Goal: Task Accomplishment & Management: Use online tool/utility

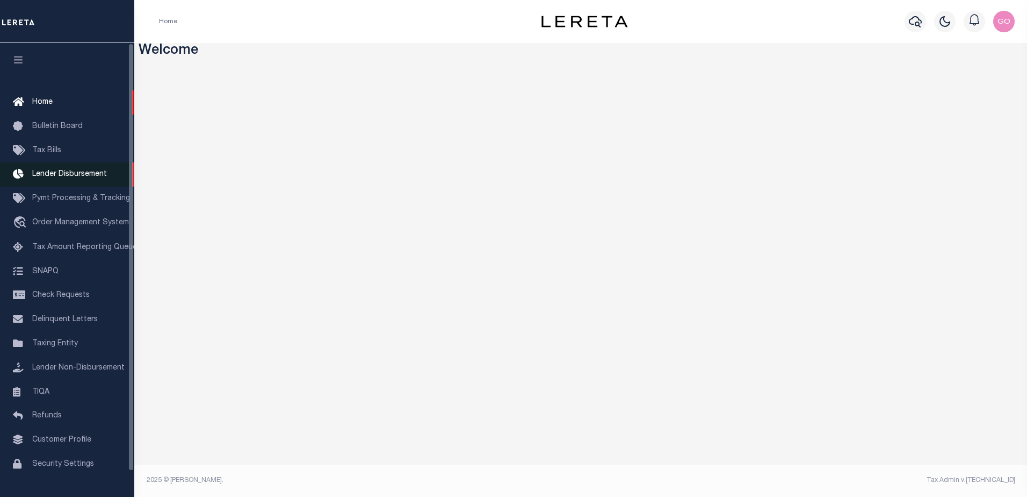
click at [75, 175] on span "Lender Disbursement" at bounding box center [69, 174] width 75 height 8
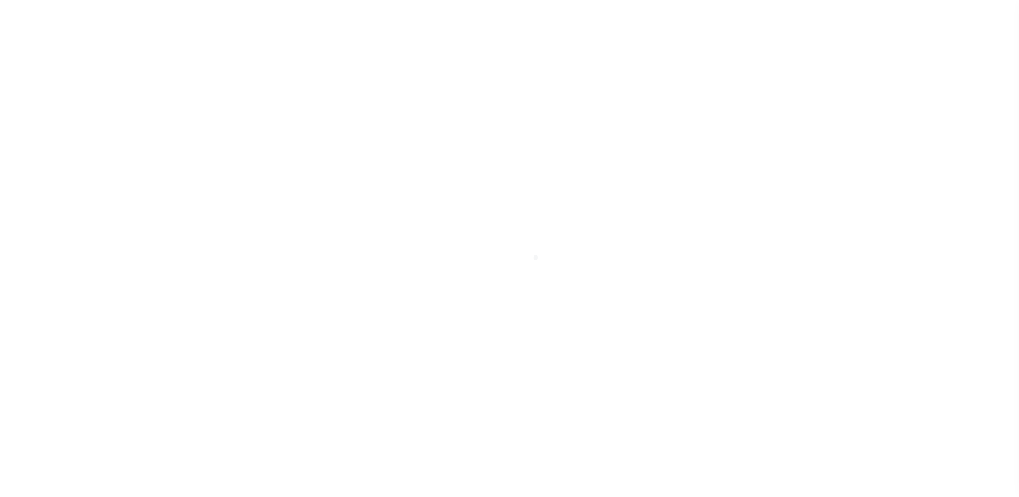
scroll to position [19, 0]
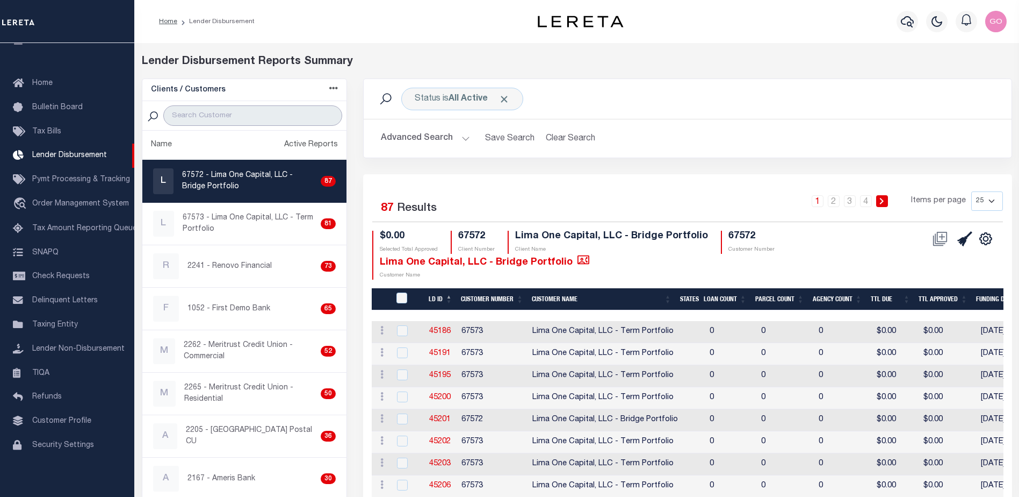
click at [215, 118] on input "search" at bounding box center [252, 115] width 179 height 20
type input "renovo"
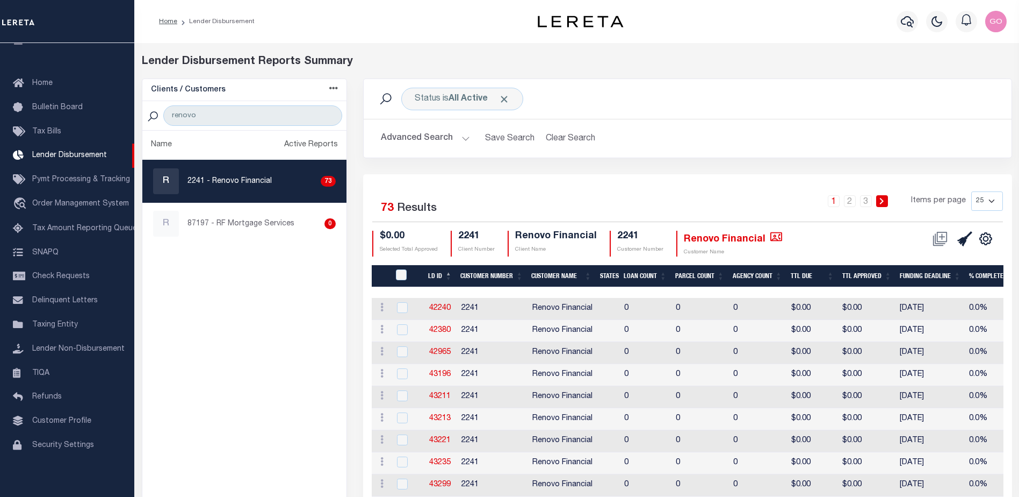
click at [419, 139] on button "Advanced Search" at bounding box center [425, 138] width 89 height 21
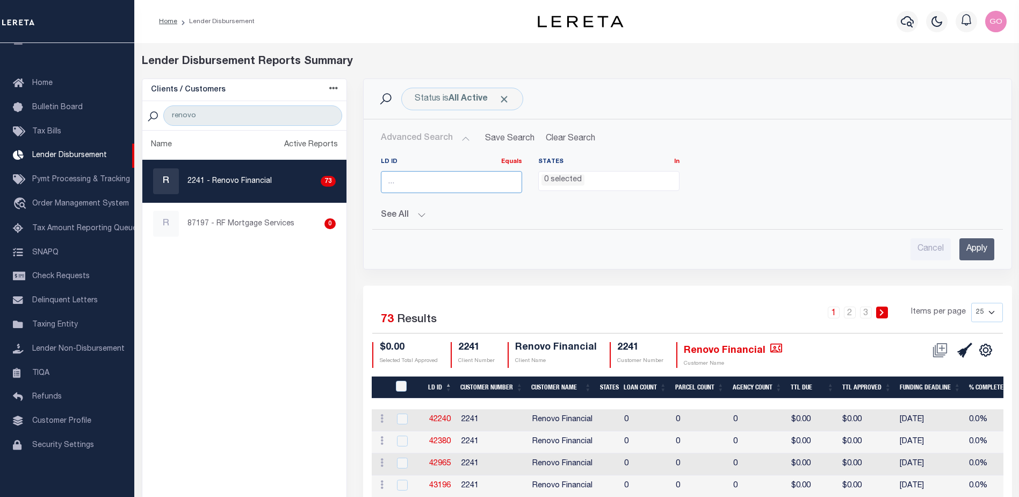
click at [421, 181] on input "number" at bounding box center [451, 182] width 141 height 22
type input "45543"
click at [972, 249] on input "Apply" at bounding box center [977, 249] width 35 height 22
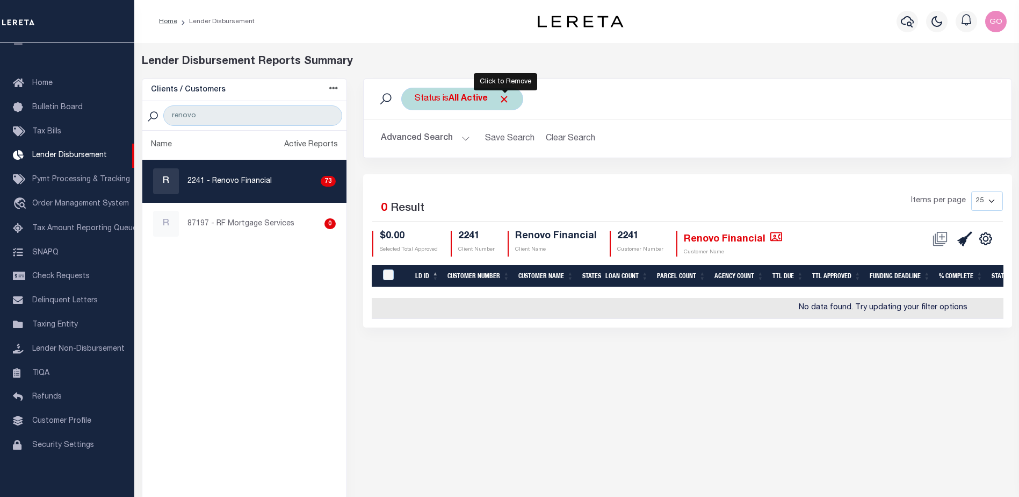
click at [505, 98] on span "Click to Remove" at bounding box center [504, 99] width 11 height 11
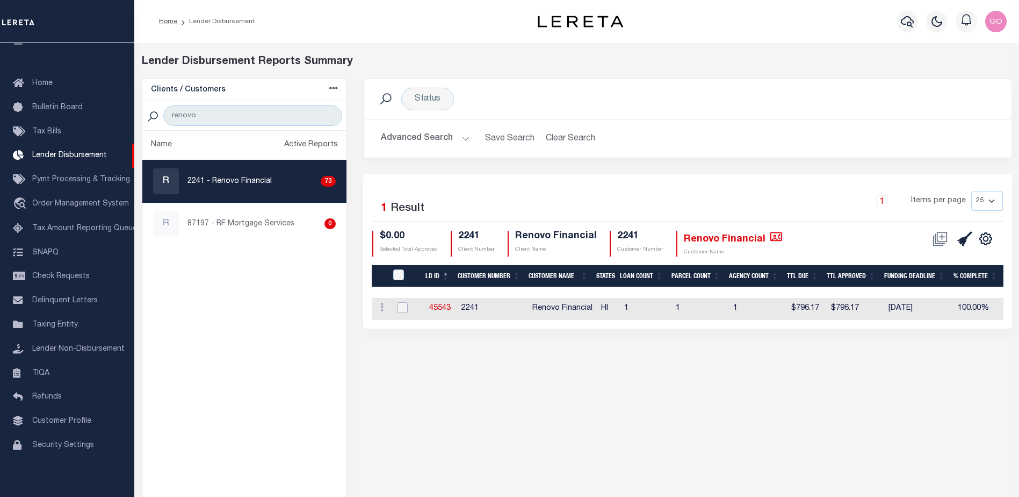
click at [400, 307] on input "checkbox" at bounding box center [402, 307] width 11 height 11
checkbox input "true"
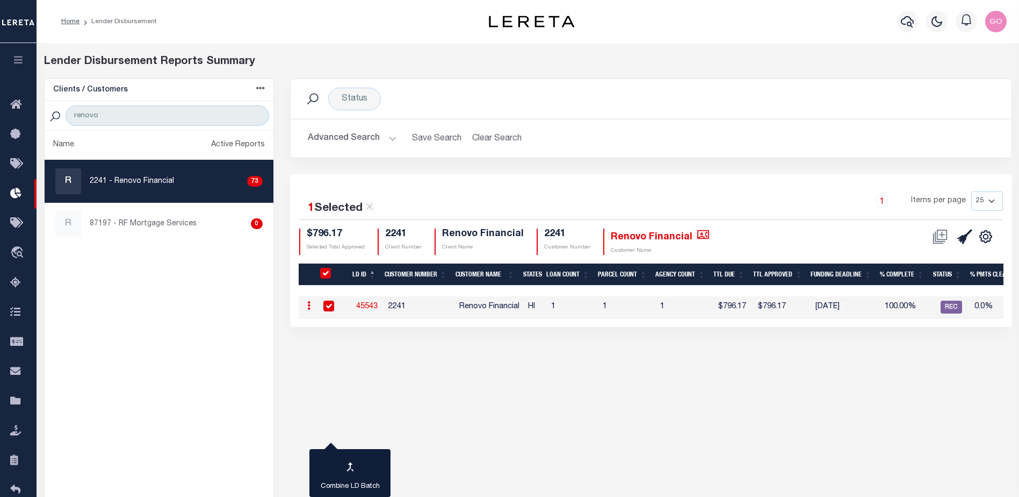
click at [183, 364] on ul "Name Active Reports R 2241 - Renovo Financial 73 R 87197 - RF Mortgage Services…" at bounding box center [159, 335] width 229 height 408
click at [370, 305] on link "45543" at bounding box center [366, 307] width 21 height 8
checkbox input "false"
checkbox input "true"
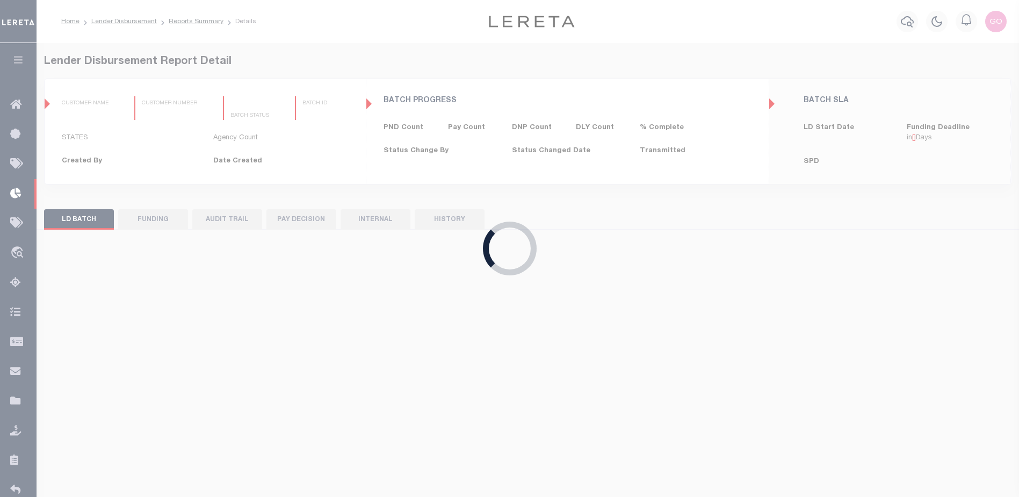
type input "$0.00"
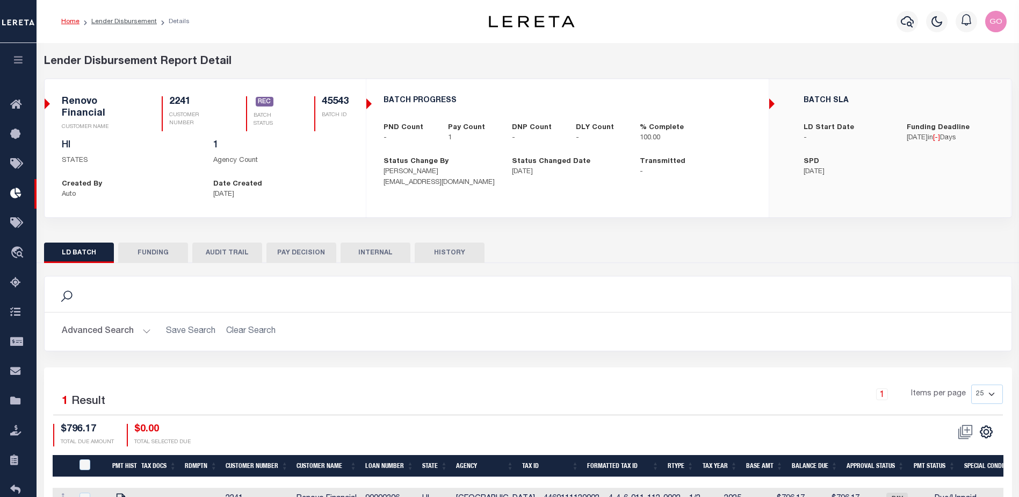
click at [150, 251] on button "FUNDING" at bounding box center [153, 252] width 70 height 20
type input "$796.17"
type input "$0"
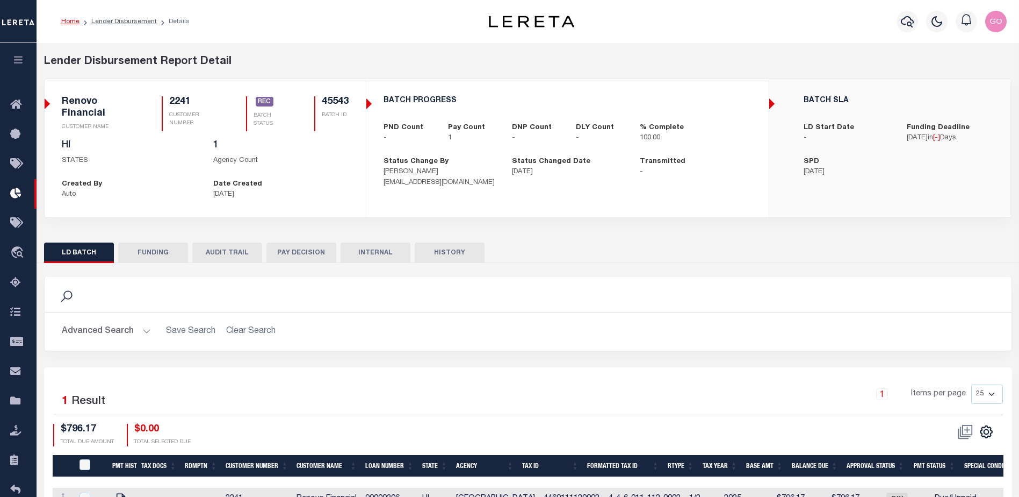
type input "08/11/2025"
type input "20250811MMQFMP2700343608111658FT03"
type input "[DATE]"
select select "100"
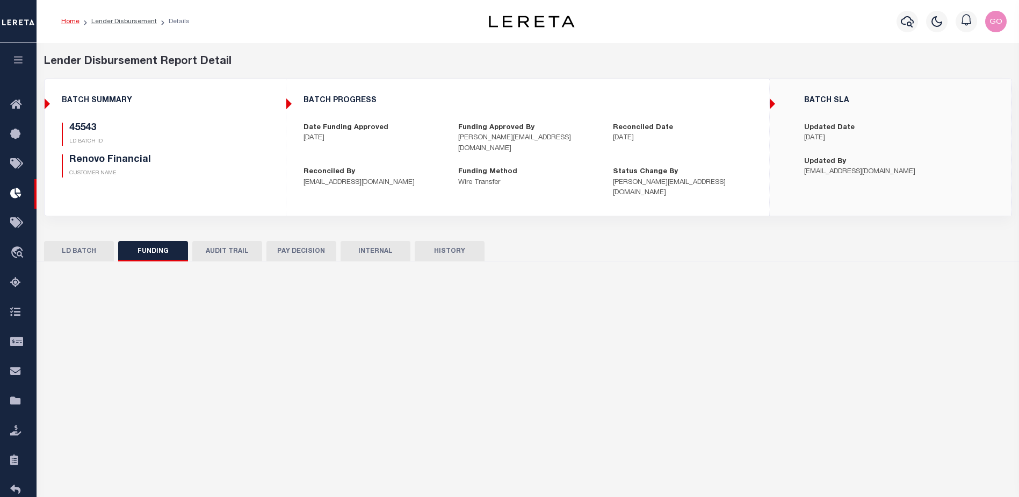
select select "100"
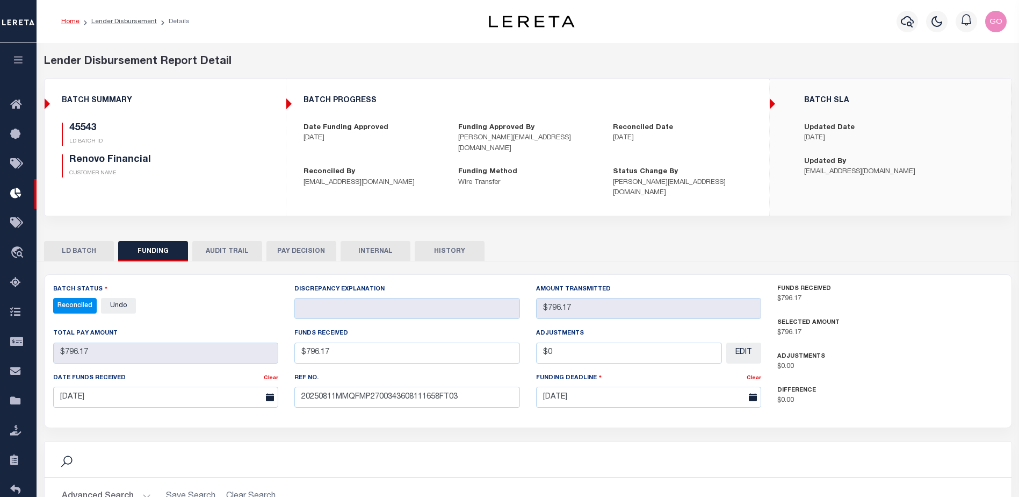
drag, startPoint x: 287, startPoint y: 29, endPoint x: 108, endPoint y: 136, distance: 208.5
click at [287, 29] on div "Home Lender Disbursement Details" at bounding box center [252, 21] width 399 height 23
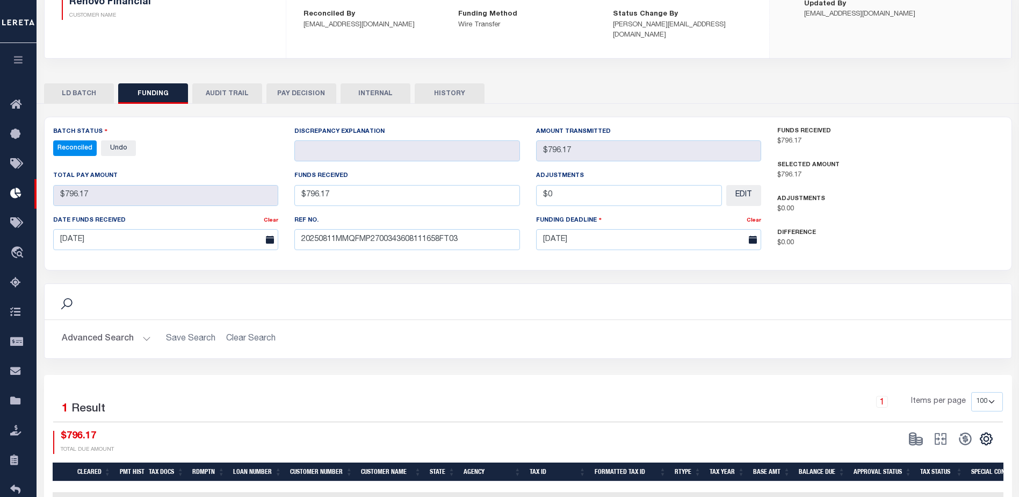
scroll to position [212, 0]
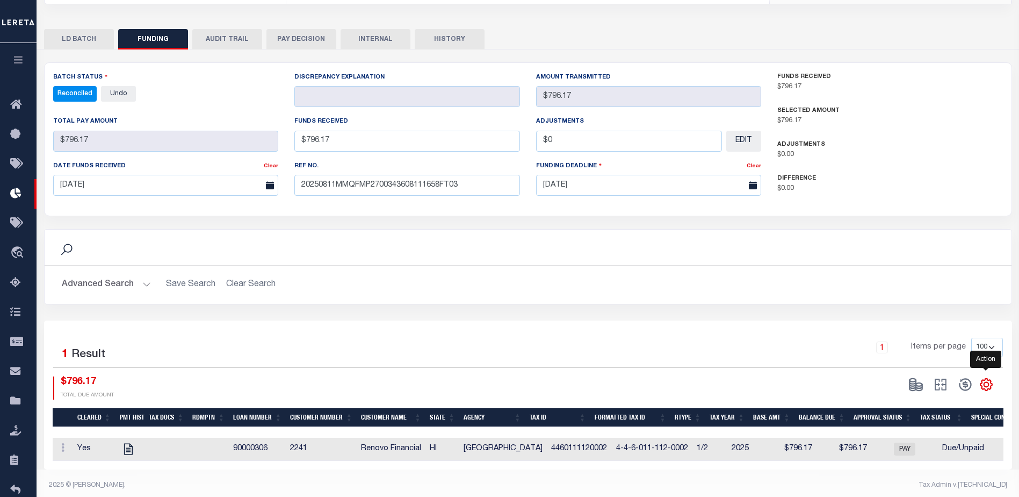
click at [986, 377] on icon "" at bounding box center [987, 384] width 14 height 14
click at [916, 236] on span "CSV" at bounding box center [909, 240] width 16 height 8
click at [318, 247] on div "Search" at bounding box center [528, 246] width 967 height 35
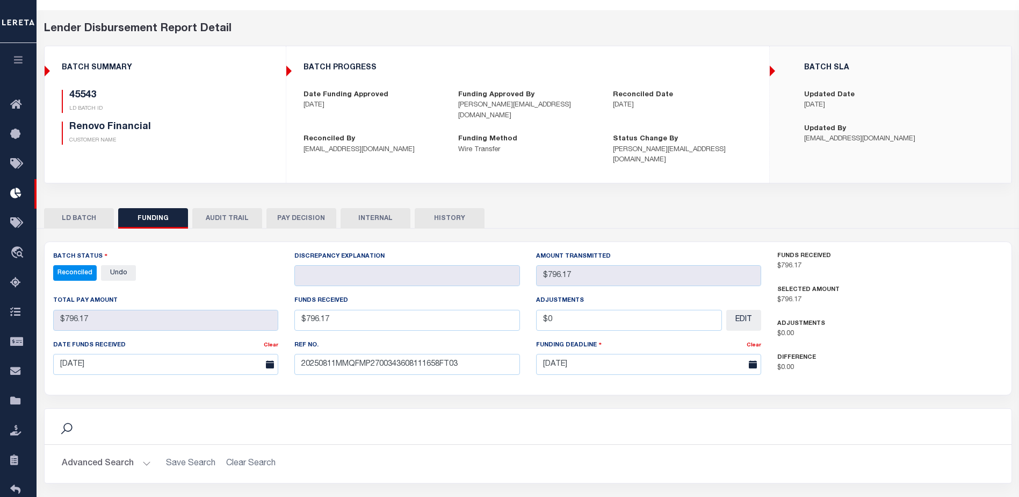
scroll to position [0, 0]
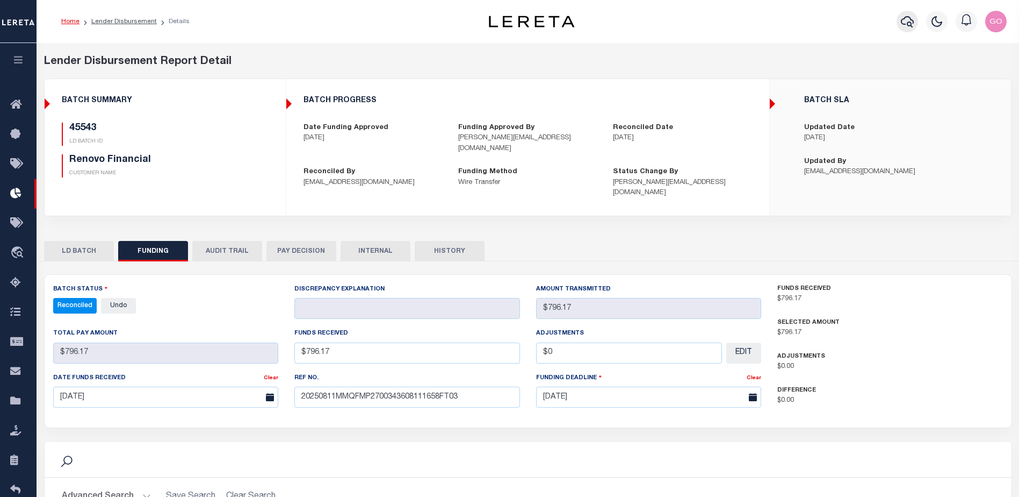
click at [909, 24] on icon "button" at bounding box center [907, 21] width 13 height 13
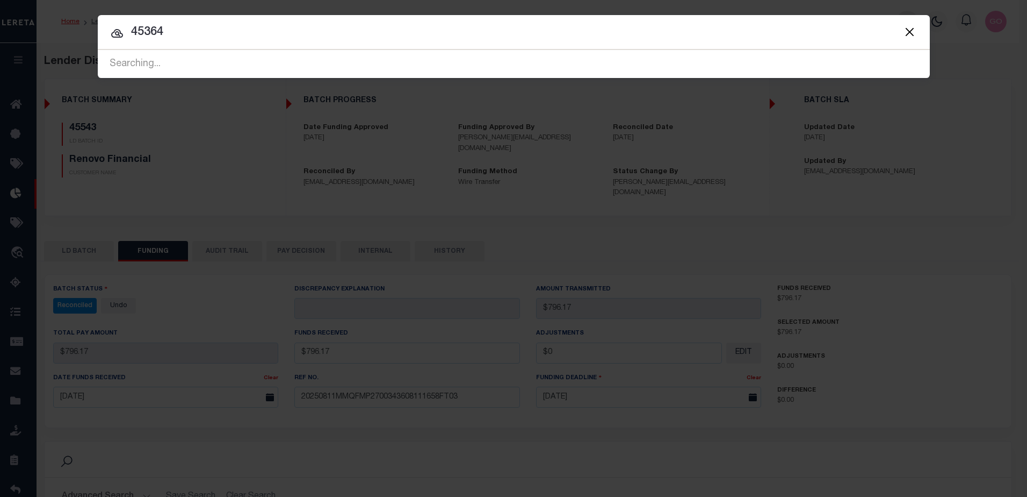
type input "45364"
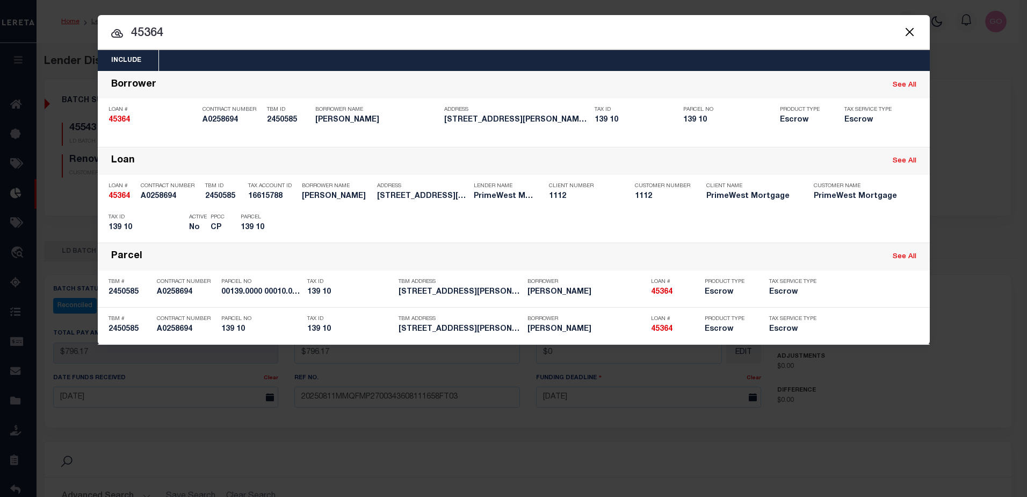
click at [912, 28] on button "Close" at bounding box center [910, 32] width 14 height 14
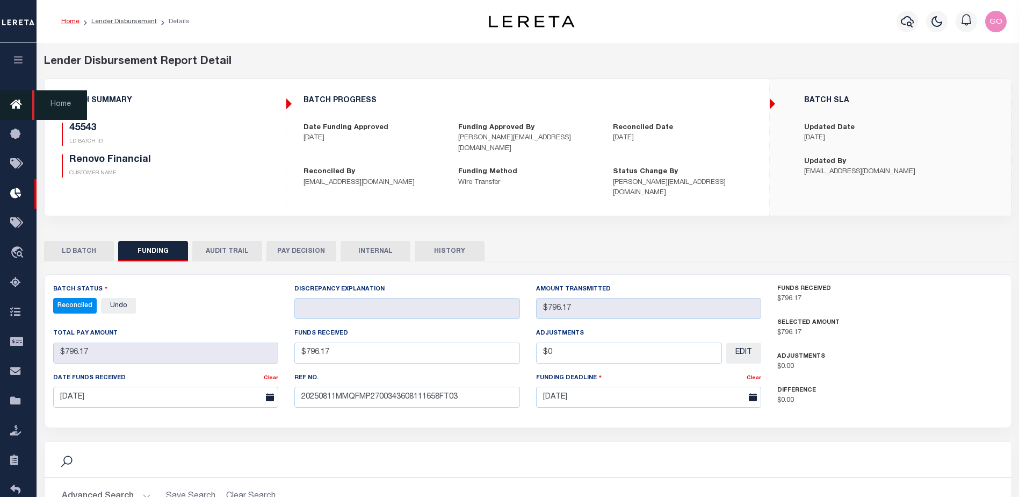
click at [18, 110] on icon at bounding box center [18, 104] width 17 height 13
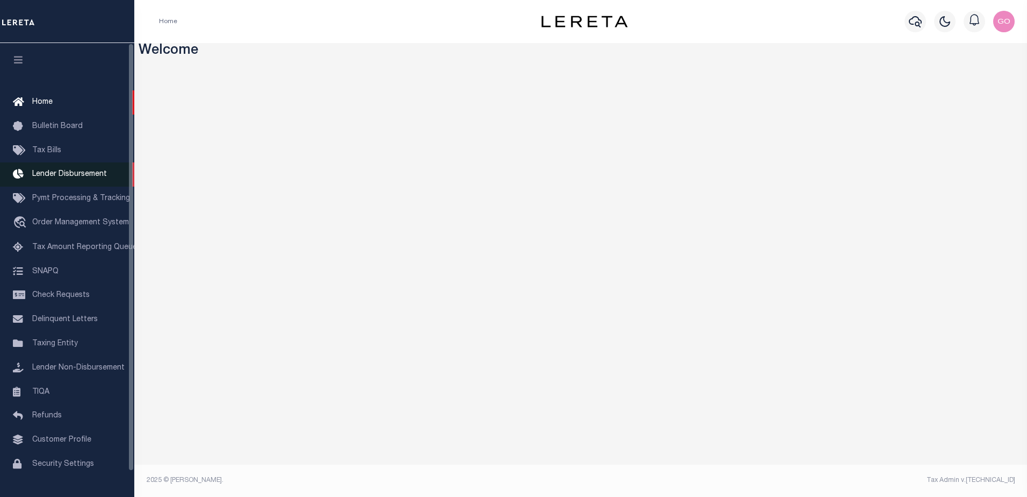
click at [64, 170] on link "Lender Disbursement" at bounding box center [67, 174] width 134 height 24
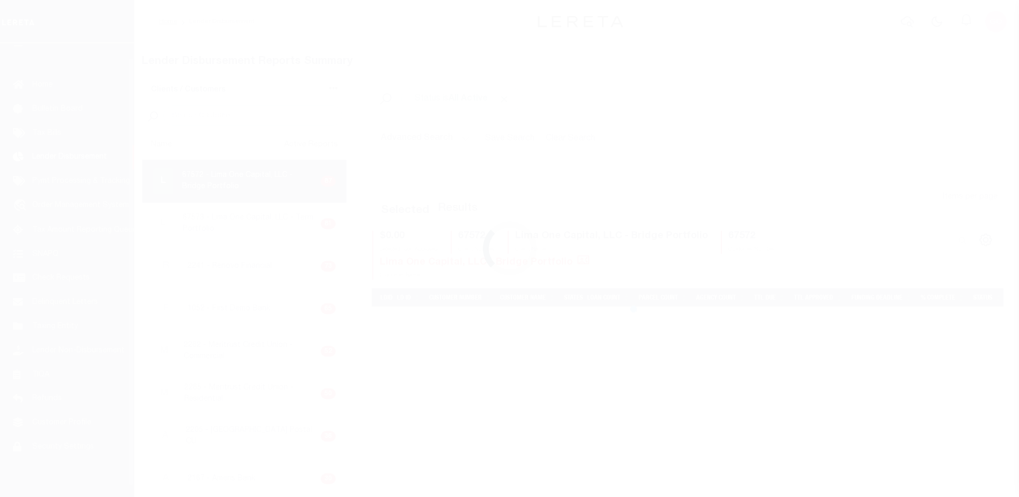
scroll to position [19, 0]
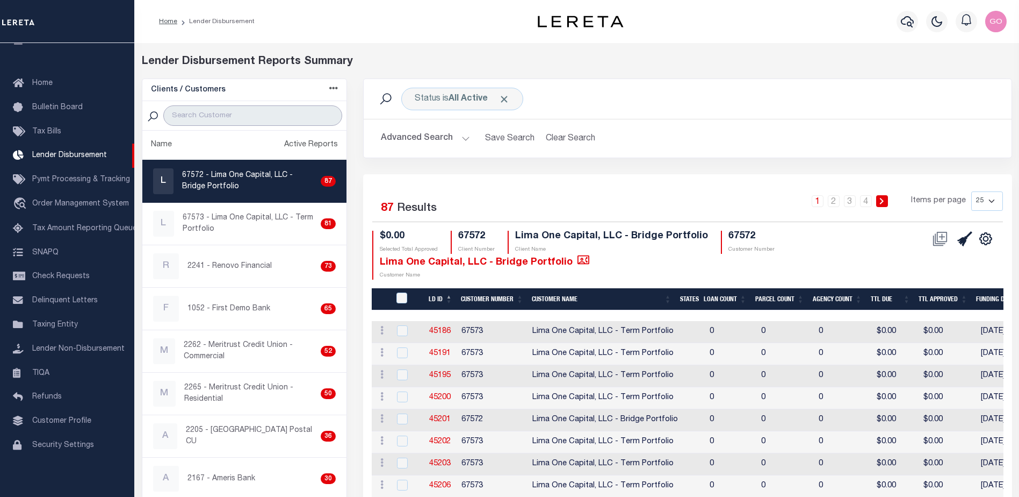
click at [218, 117] on input "search" at bounding box center [252, 115] width 179 height 20
click at [725, 64] on div "Lender Disbursement Reports Summary" at bounding box center [577, 62] width 871 height 16
click at [701, 59] on div "Lender Disbursement Reports Summary" at bounding box center [577, 62] width 871 height 16
click at [1001, 20] on img "button" at bounding box center [996, 21] width 21 height 21
click at [964, 74] on span "Sign out" at bounding box center [954, 77] width 31 height 8
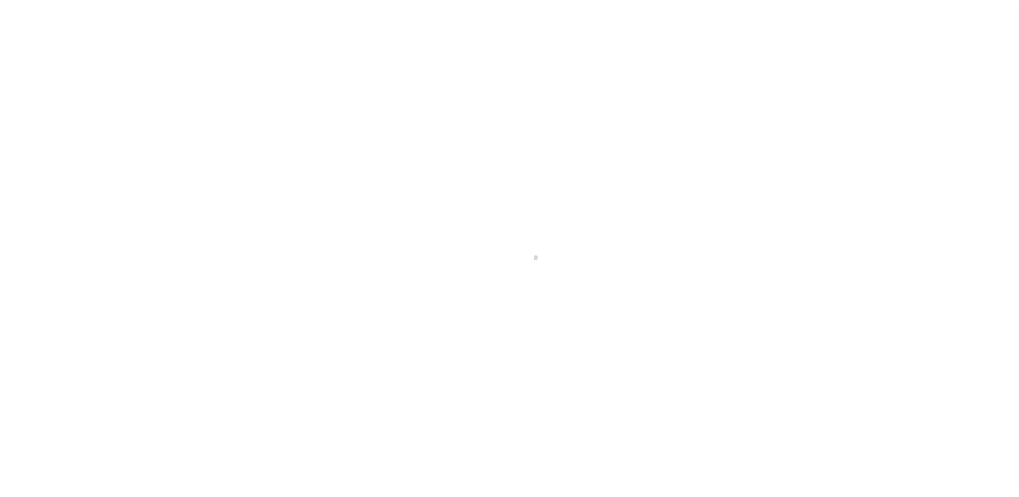
scroll to position [19, 0]
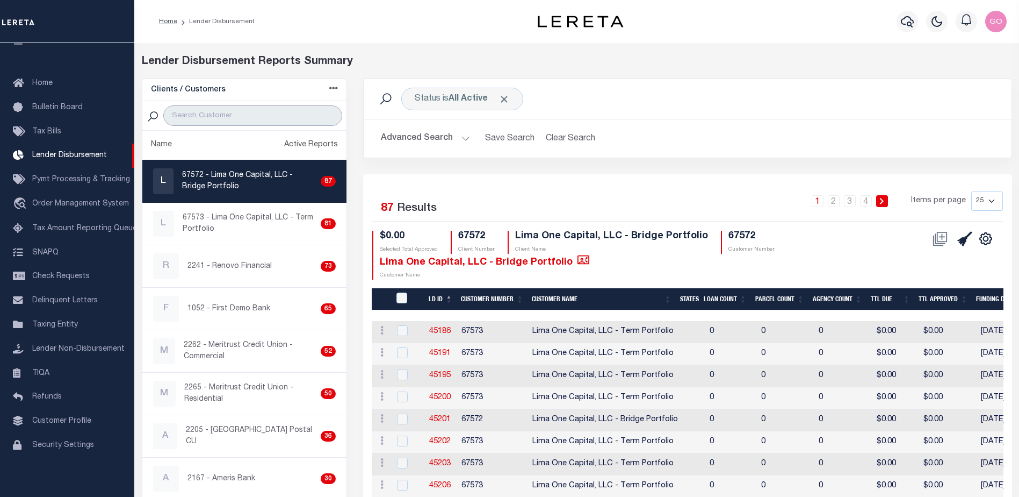
click at [241, 118] on input "search" at bounding box center [252, 115] width 179 height 20
type input "45364"
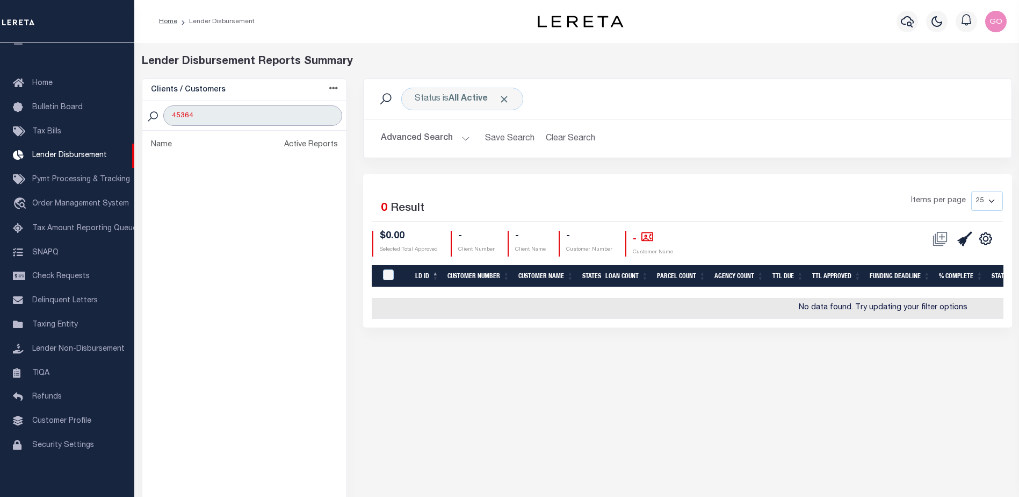
drag, startPoint x: 219, startPoint y: 117, endPoint x: 165, endPoint y: 116, distance: 53.7
click at [165, 116] on input "45364" at bounding box center [252, 115] width 179 height 20
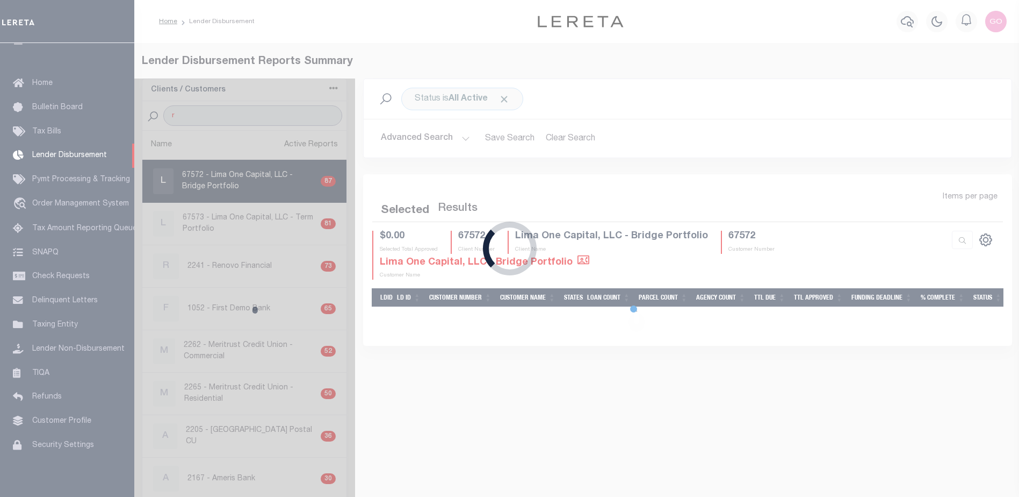
type input "re"
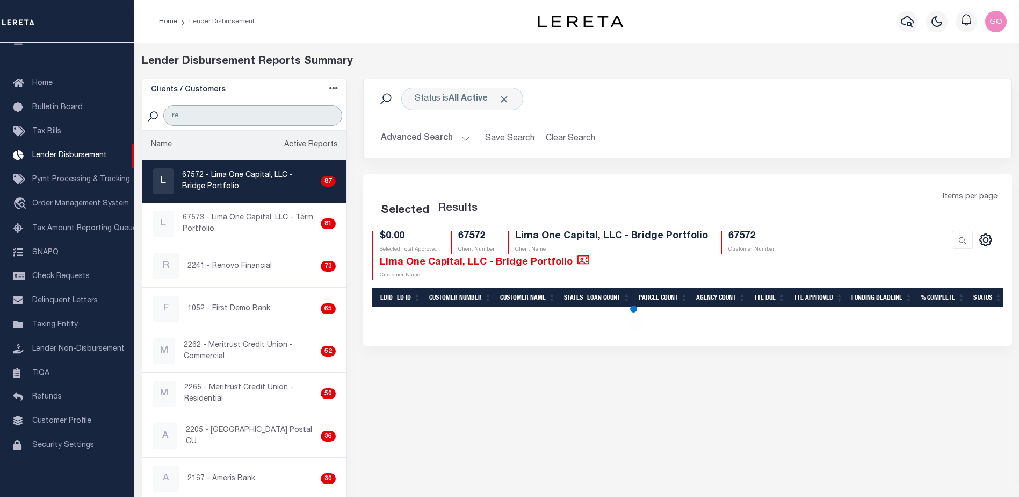
select select
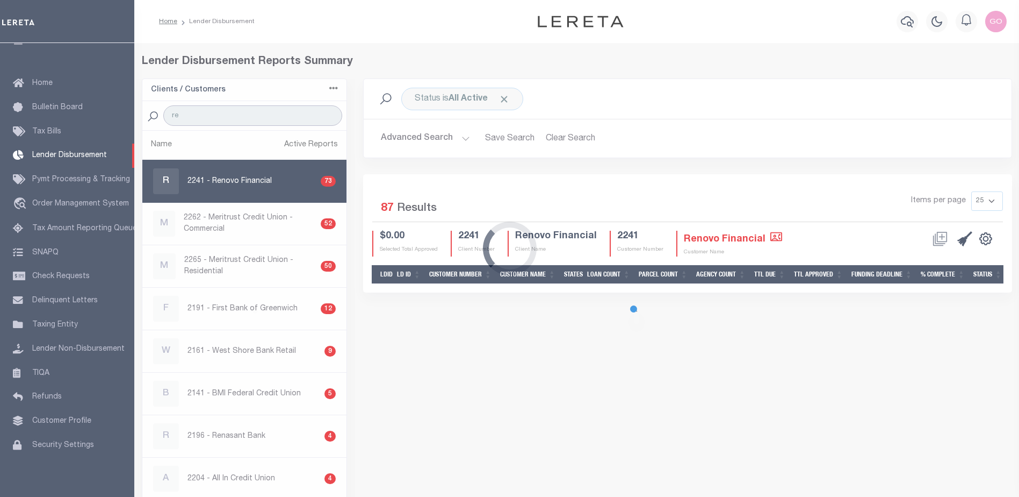
type input "renovo"
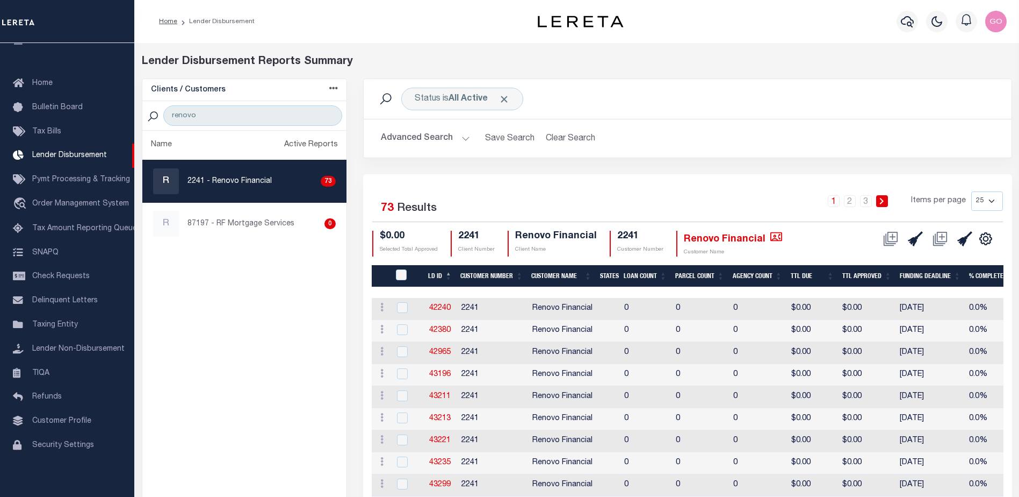
click at [429, 141] on button "Advanced Search" at bounding box center [425, 138] width 89 height 21
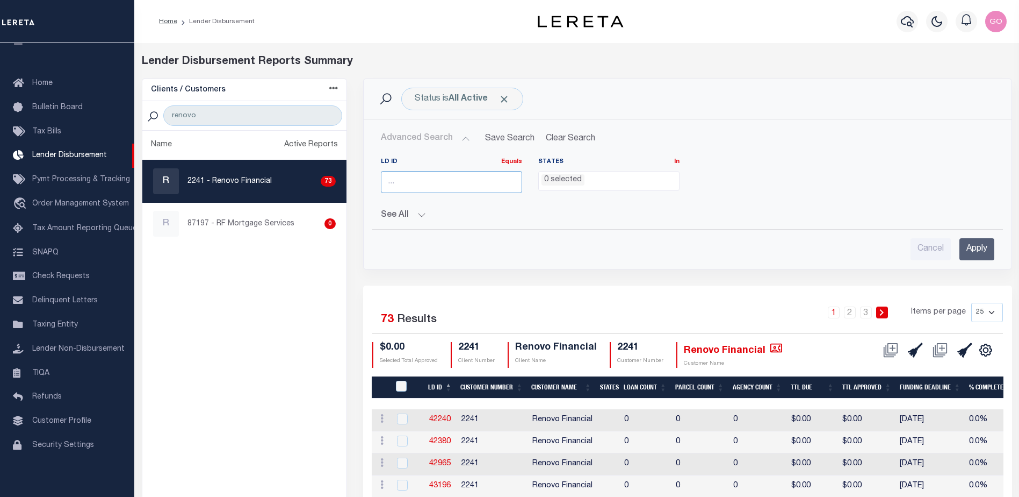
click at [420, 185] on input "number" at bounding box center [451, 182] width 141 height 22
click at [977, 250] on input "Apply" at bounding box center [977, 249] width 35 height 22
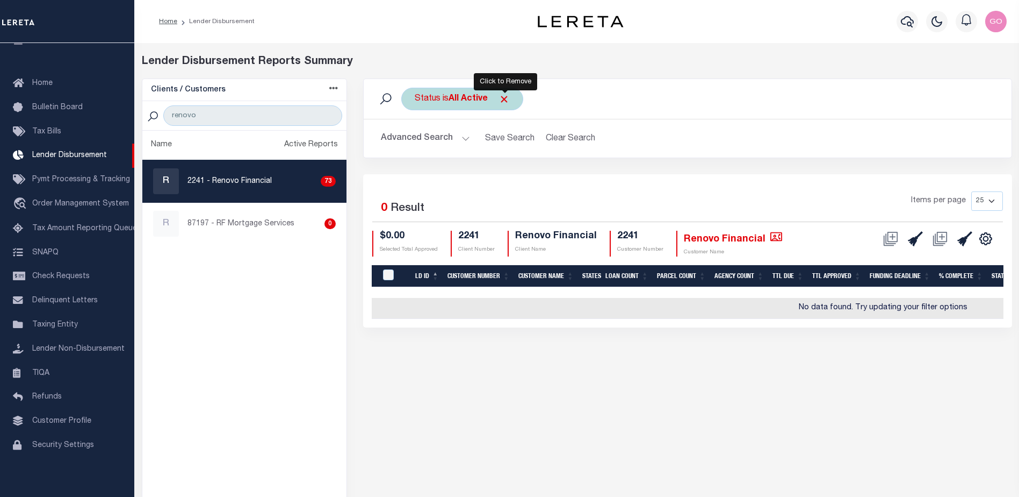
click at [509, 101] on span "Click to Remove" at bounding box center [504, 99] width 11 height 11
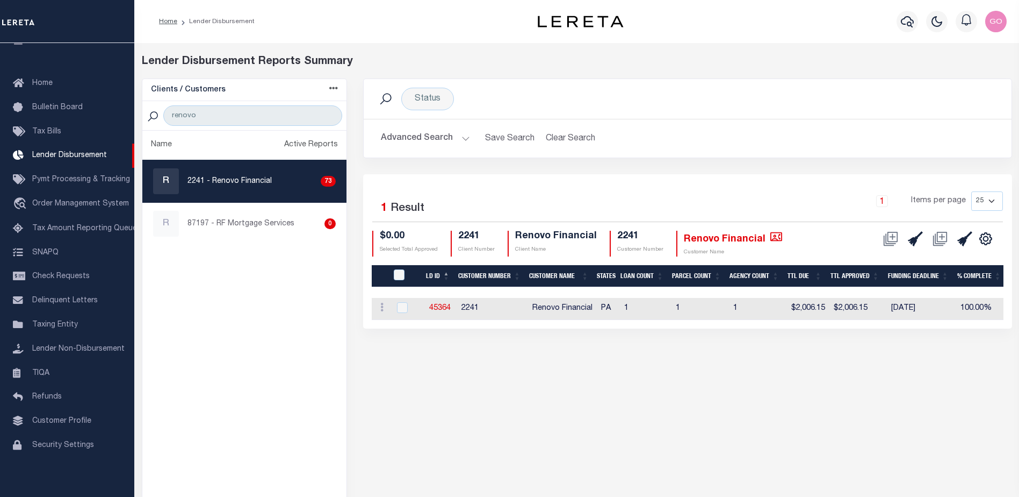
click at [407, 139] on button "Advanced Search" at bounding box center [425, 138] width 89 height 21
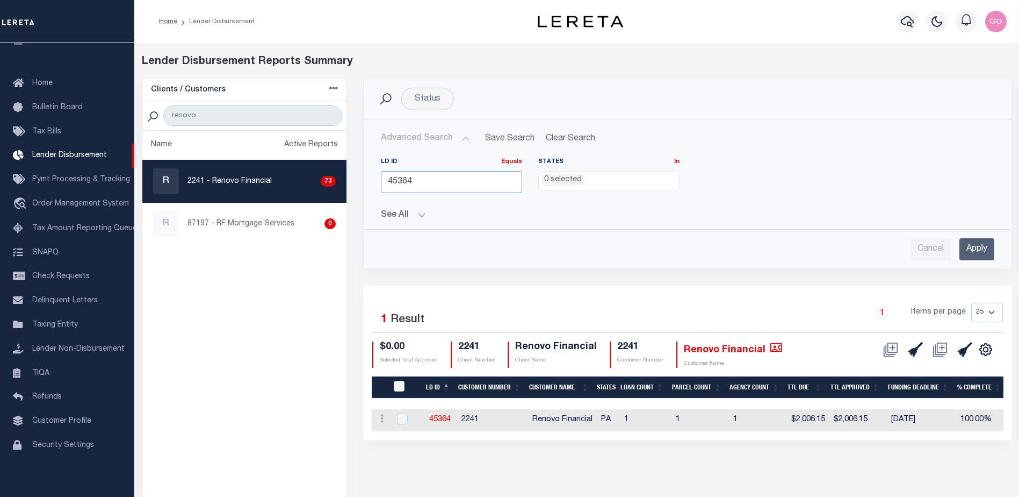
click at [429, 181] on input "45364" at bounding box center [451, 182] width 141 height 22
type input "45555"
click at [973, 248] on input "Apply" at bounding box center [977, 249] width 35 height 22
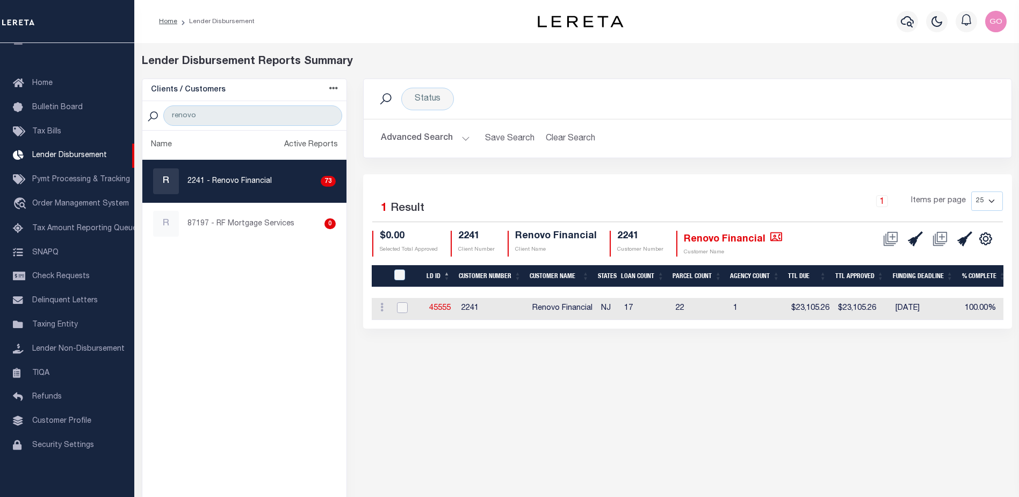
click at [406, 306] on input "checkbox" at bounding box center [402, 307] width 11 height 11
checkbox input "true"
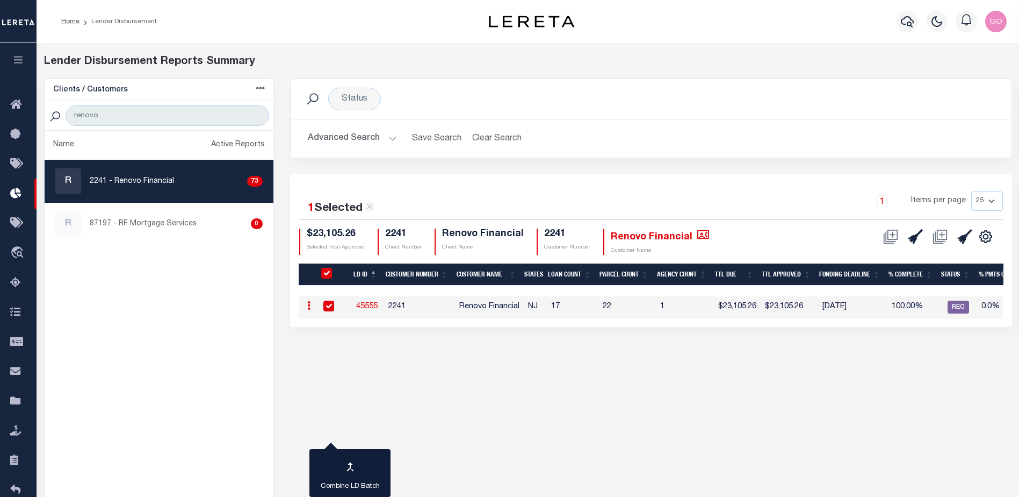
click at [825, 112] on div "Status Search" at bounding box center [651, 99] width 721 height 40
click at [375, 303] on link "45555" at bounding box center [366, 307] width 21 height 8
checkbox input "false"
checkbox input "true"
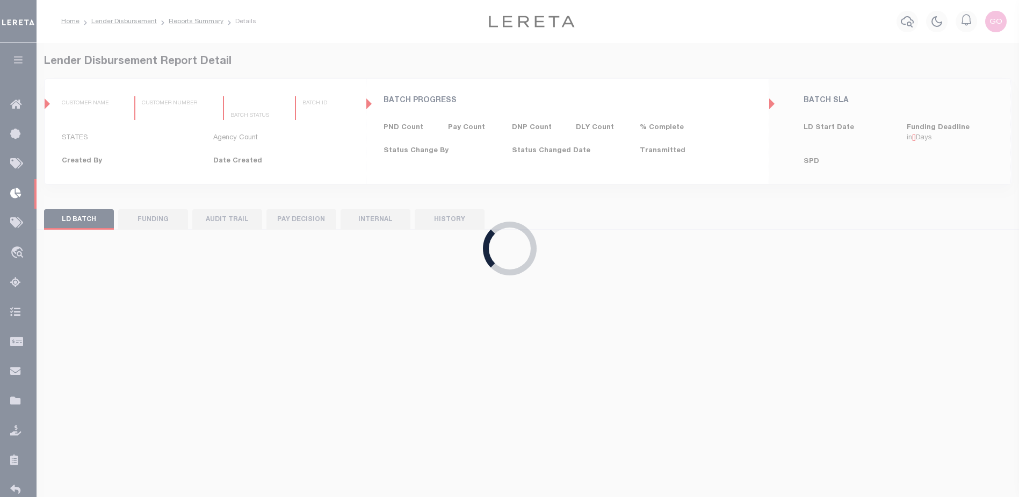
type input "$0.00"
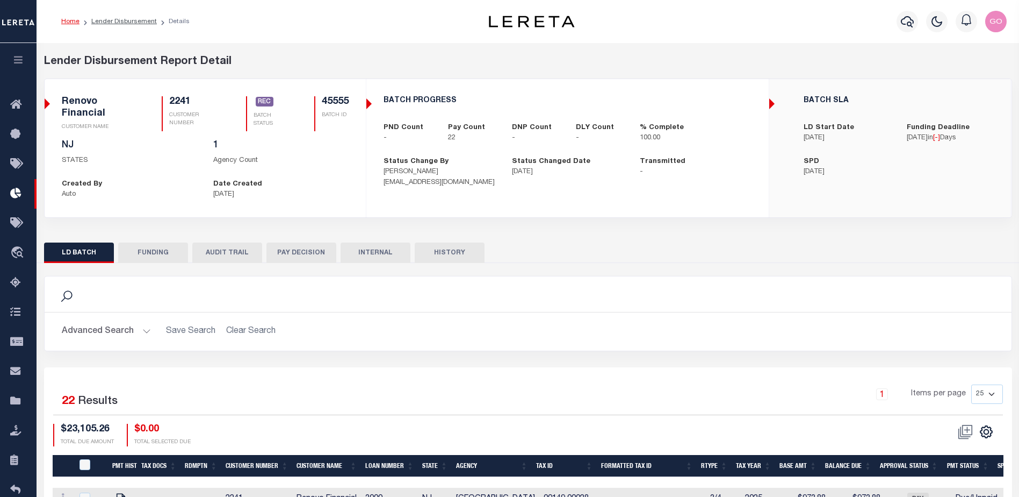
click at [162, 247] on button "FUNDING" at bounding box center [153, 252] width 70 height 20
type input "$23,105.26"
type input "$0"
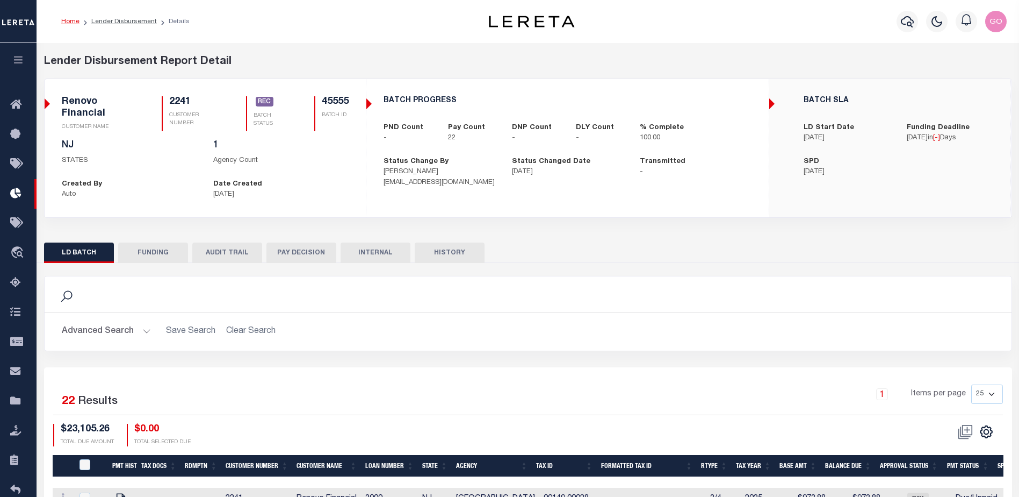
type input "[DATE]"
type input "20250812MMQFMP2700329008121728FT03"
type input "[DATE]"
select select "100"
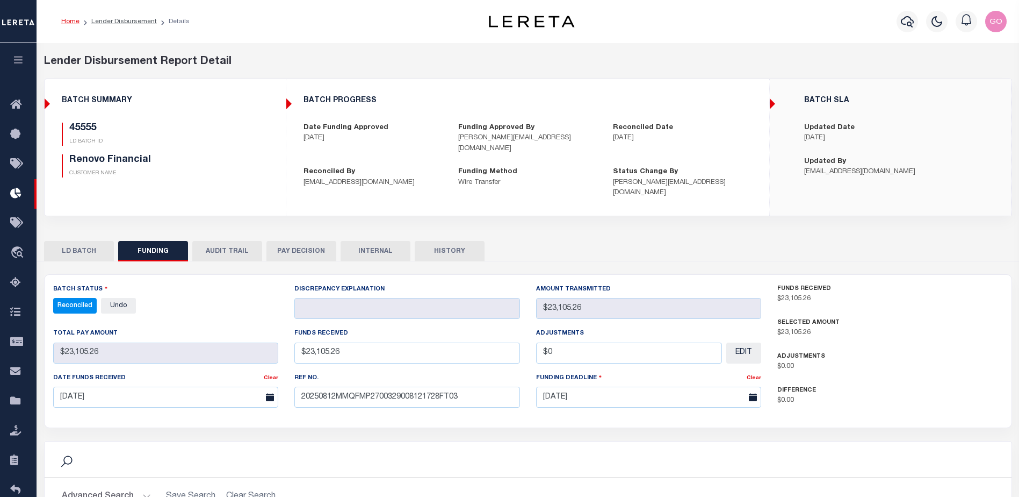
select select "100"
click at [708, 101] on h5 "BATCH PROGRESS" at bounding box center [528, 100] width 449 height 9
click at [370, 241] on button "INTERNAL" at bounding box center [376, 251] width 70 height 20
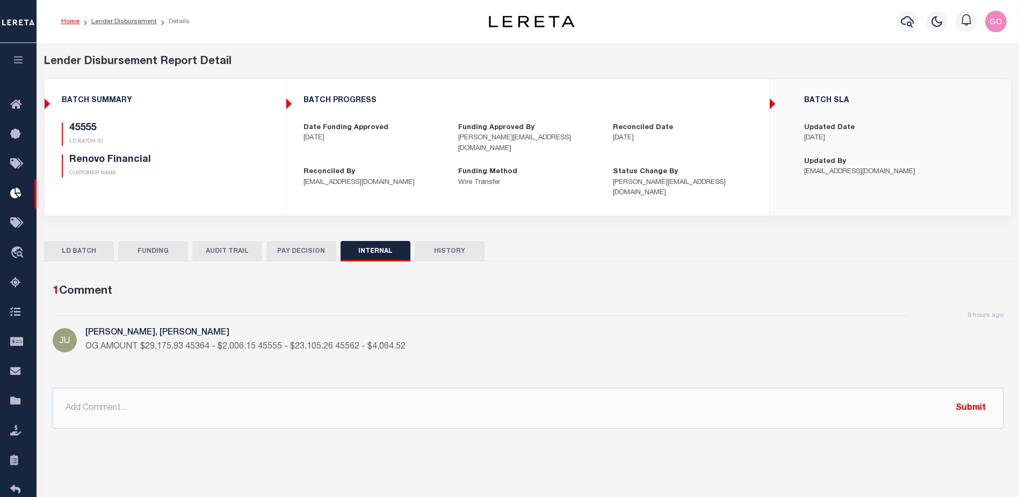
click at [268, 171] on div "45555 LD BATCH ID Renovo Financial CUSTOMER NAME" at bounding box center [165, 150] width 207 height 55
click at [153, 241] on button "FUNDING" at bounding box center [153, 251] width 70 height 20
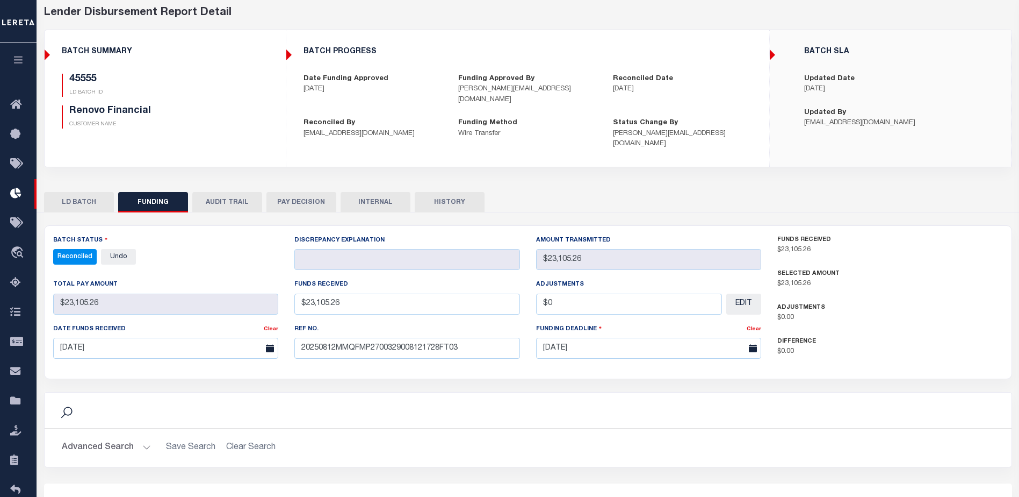
scroll to position [215, 0]
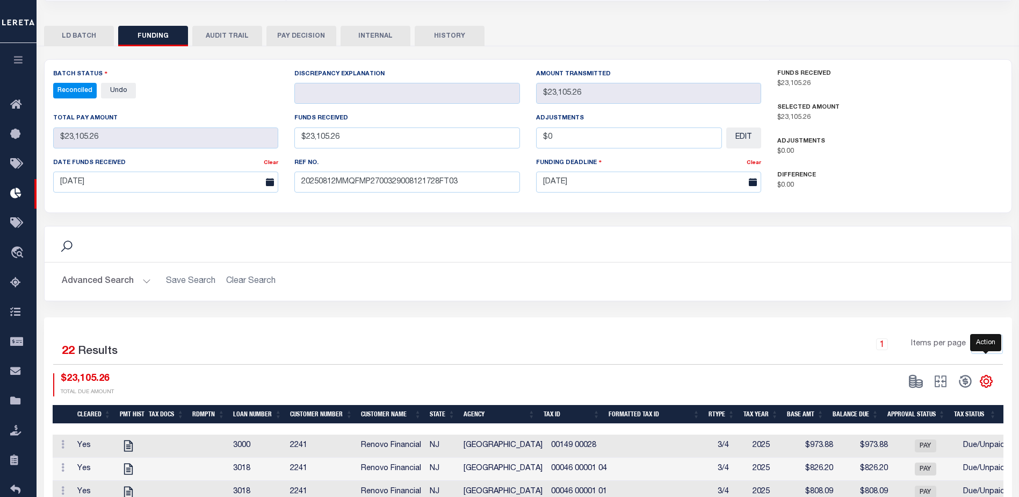
click at [983, 374] on icon "" at bounding box center [987, 381] width 14 height 14
click at [917, 233] on span "CSV" at bounding box center [909, 237] width 16 height 8
click at [315, 226] on div "Search" at bounding box center [528, 243] width 967 height 35
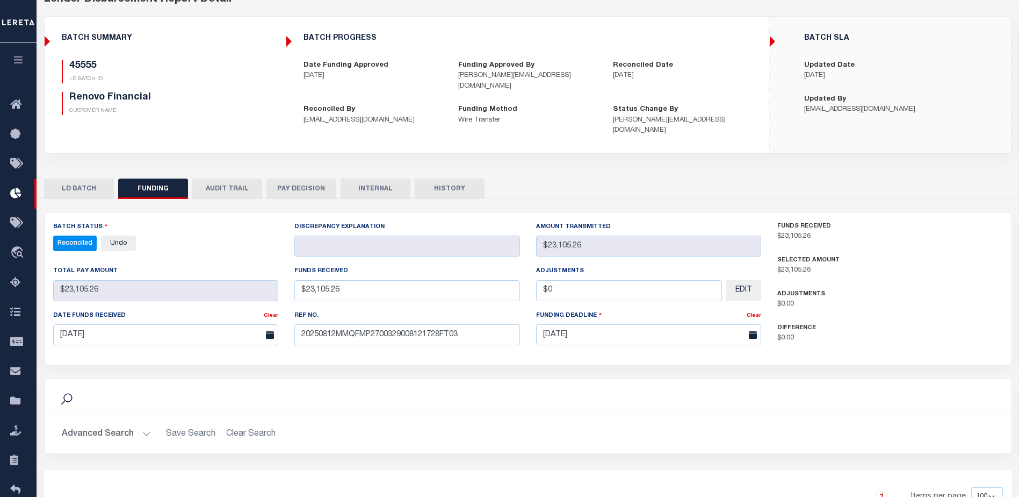
scroll to position [0, 0]
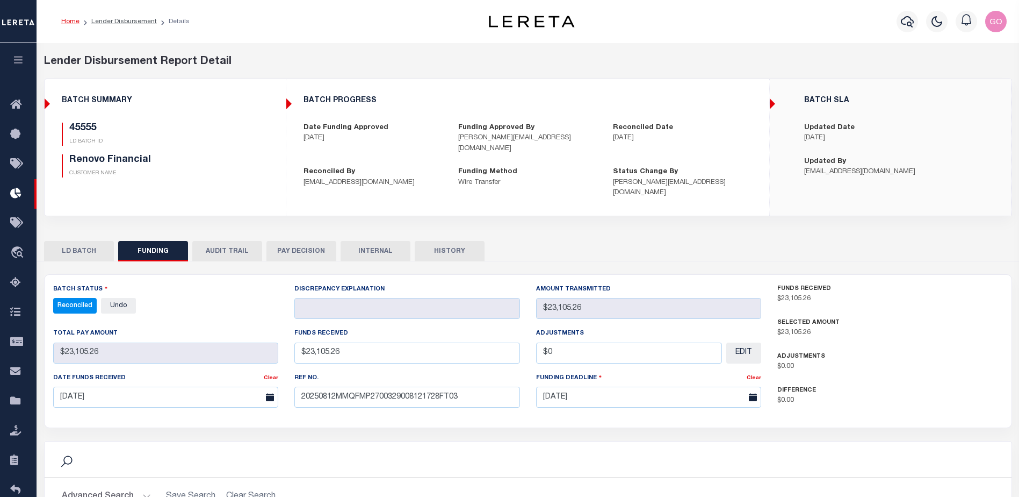
click at [378, 241] on button "INTERNAL" at bounding box center [376, 251] width 70 height 20
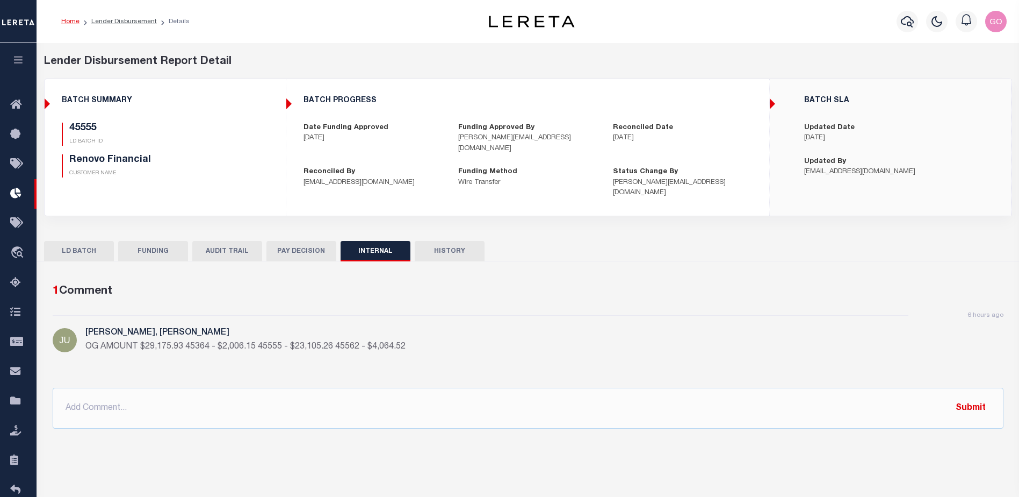
click at [766, 315] on div "6 hours ago [PERSON_NAME], [PERSON_NAME] OG AMOUNT $29,175.93 45364 - $2,006.15…" at bounding box center [528, 345] width 951 height 60
drag, startPoint x: 687, startPoint y: 314, endPoint x: 680, endPoint y: 317, distance: 7.5
click at [687, 315] on div "6 hours ago [PERSON_NAME], [PERSON_NAME] OG AMOUNT $29,175.93 45364 - $2,006.15…" at bounding box center [528, 345] width 951 height 60
click at [922, 182] on div "BATCH SLA Updated Date [DATE] Updated By [PERSON_NAME][EMAIL_ADDRESS][DOMAIN_NA…" at bounding box center [891, 137] width 240 height 98
click at [707, 206] on div "Lender Disbursement Report Detail 2241 CLIENT NUMBER Renovo Financial CLIENT NA…" at bounding box center [528, 143] width 984 height 178
